Goal: Use online tool/utility: Utilize a website feature to perform a specific function

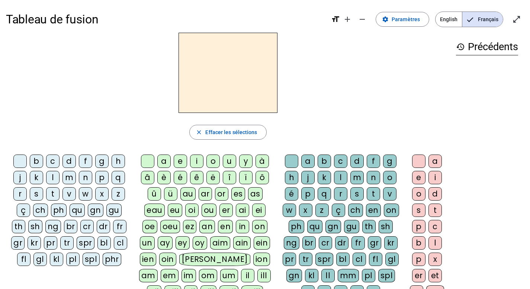
click at [102, 178] on div "p" at bounding box center [101, 177] width 13 height 13
click at [155, 214] on div "eau" at bounding box center [154, 210] width 20 height 13
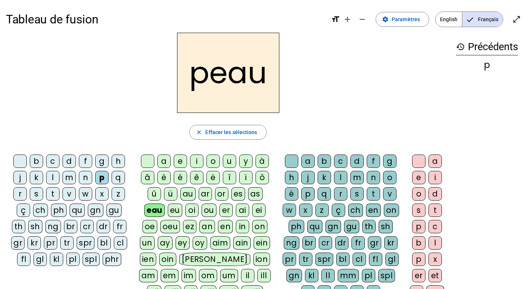
click at [39, 158] on div "b" at bounding box center [36, 161] width 13 height 13
click at [36, 194] on div "s" at bounding box center [36, 193] width 13 height 13
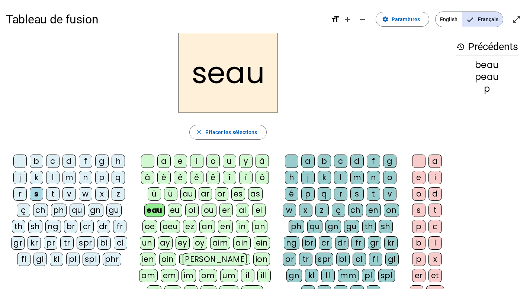
click at [71, 193] on div "v" at bounding box center [68, 193] width 13 height 13
click at [25, 159] on div at bounding box center [19, 161] width 13 height 13
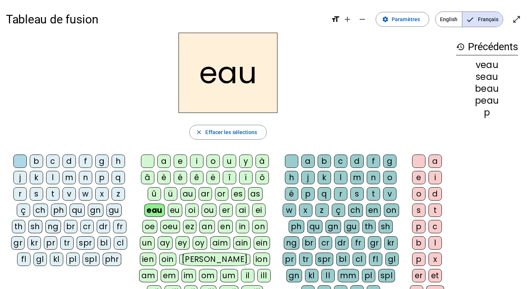
click at [190, 195] on div "au" at bounding box center [187, 193] width 15 height 13
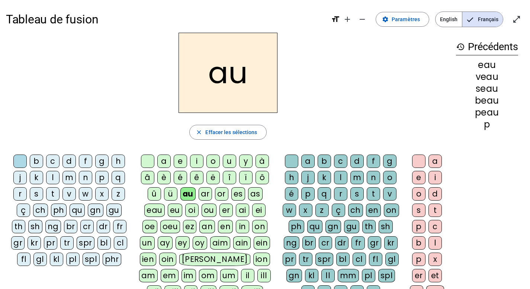
click at [303, 212] on div "x" at bounding box center [305, 210] width 13 height 13
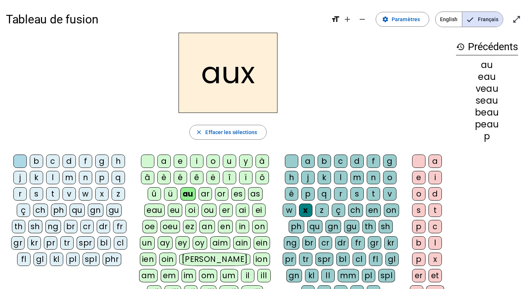
click at [51, 192] on div "t" at bounding box center [52, 193] width 13 height 13
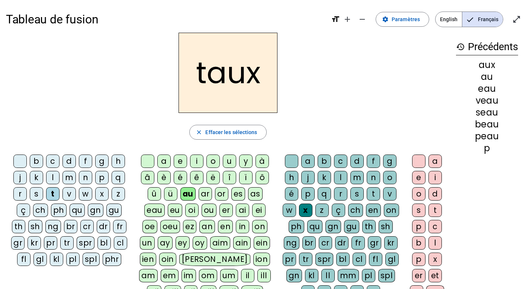
click at [68, 177] on div "m" at bounding box center [68, 177] width 13 height 13
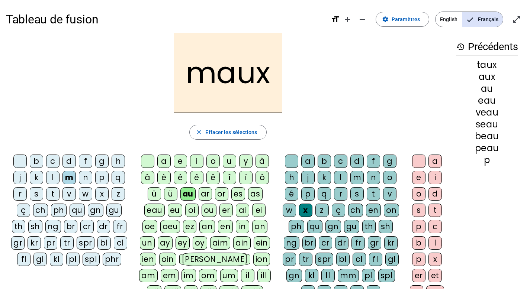
click at [85, 162] on div "f" at bounding box center [85, 161] width 13 height 13
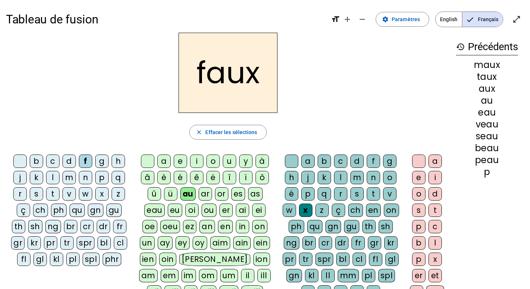
click at [372, 191] on div "t" at bounding box center [373, 193] width 13 height 13
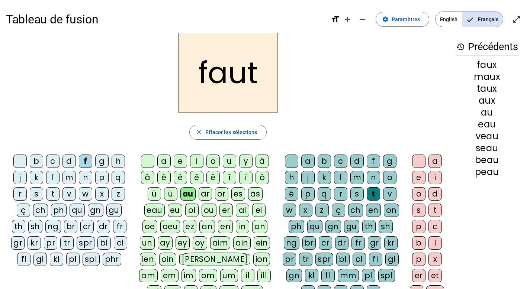
click at [117, 162] on div "h" at bounding box center [118, 161] width 13 height 13
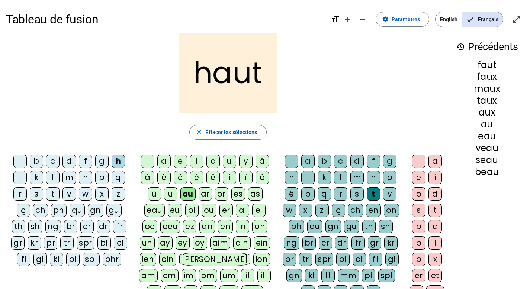
click at [68, 194] on div "v" at bounding box center [68, 193] width 13 height 13
